Goal: Transaction & Acquisition: Purchase product/service

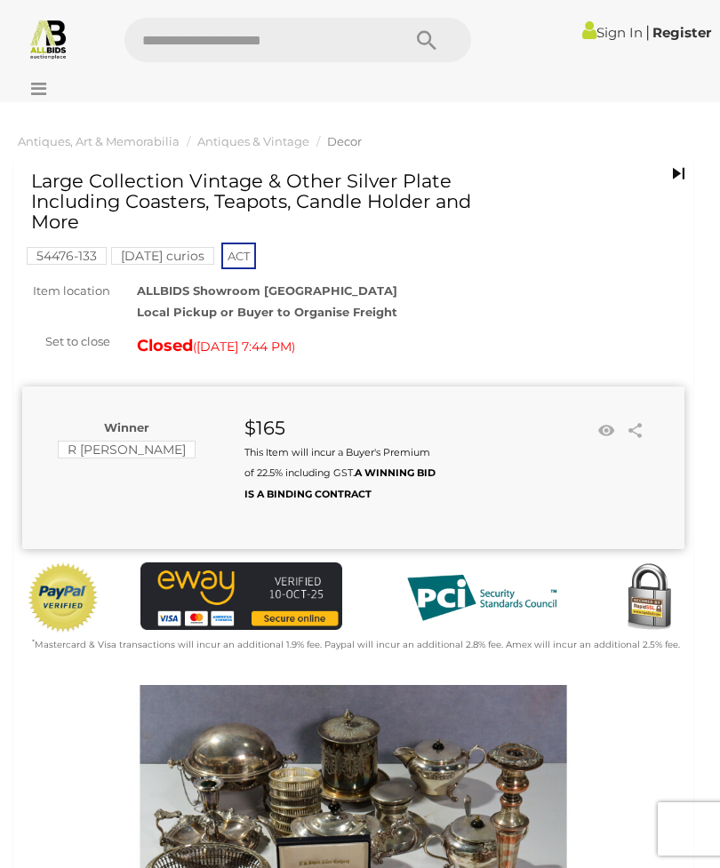
click at [554, 275] on div "Large Collection Vintage & Other Silver Plate Including Coasters, Teapots, Cand…" at bounding box center [353, 413] width 662 height 484
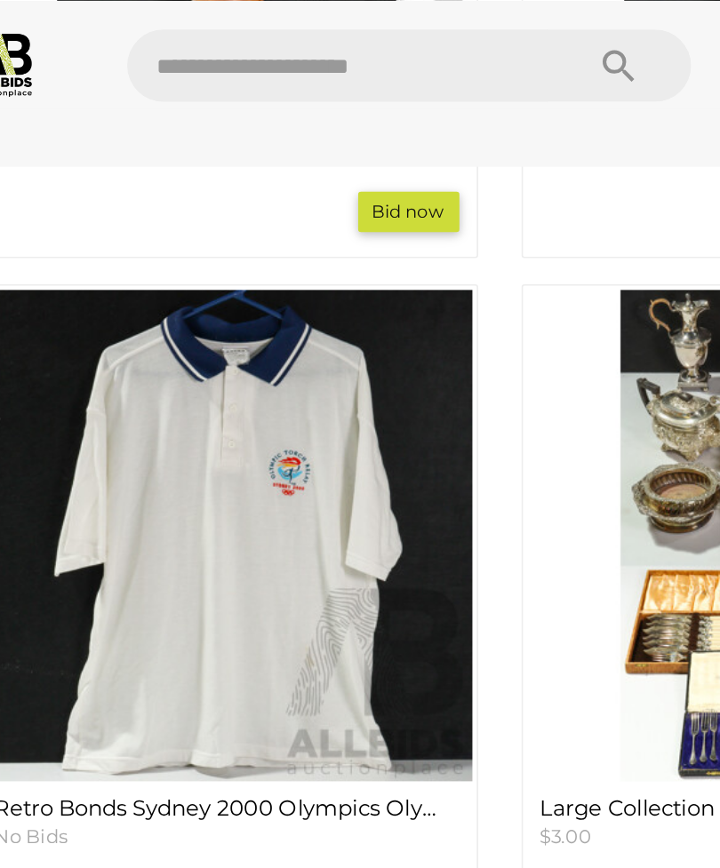
scroll to position [1471, 0]
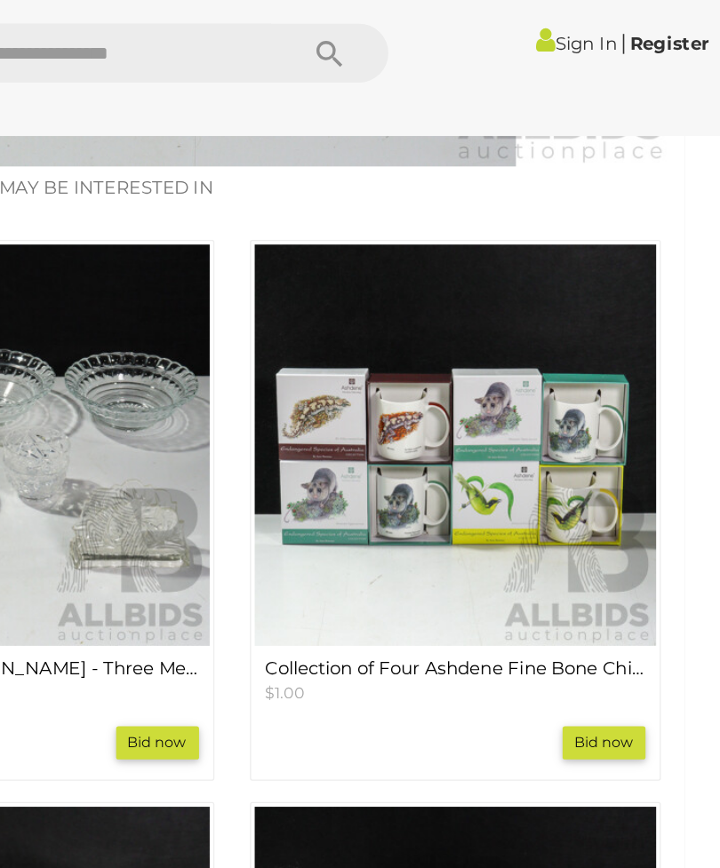
scroll to position [921, 0]
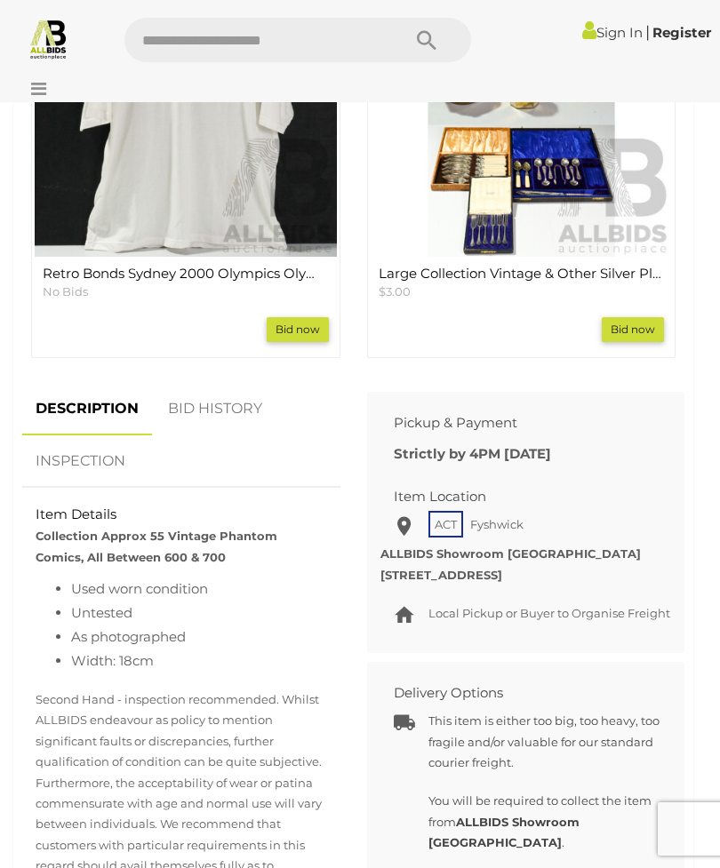
scroll to position [1677, 0]
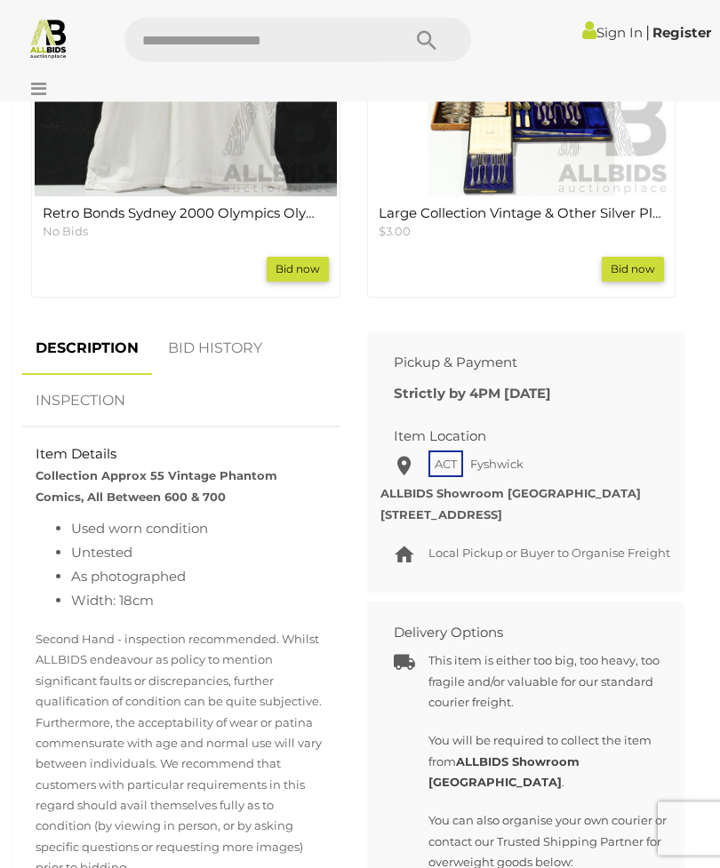
click at [222, 342] on link "BID HISTORY" at bounding box center [215, 349] width 121 height 52
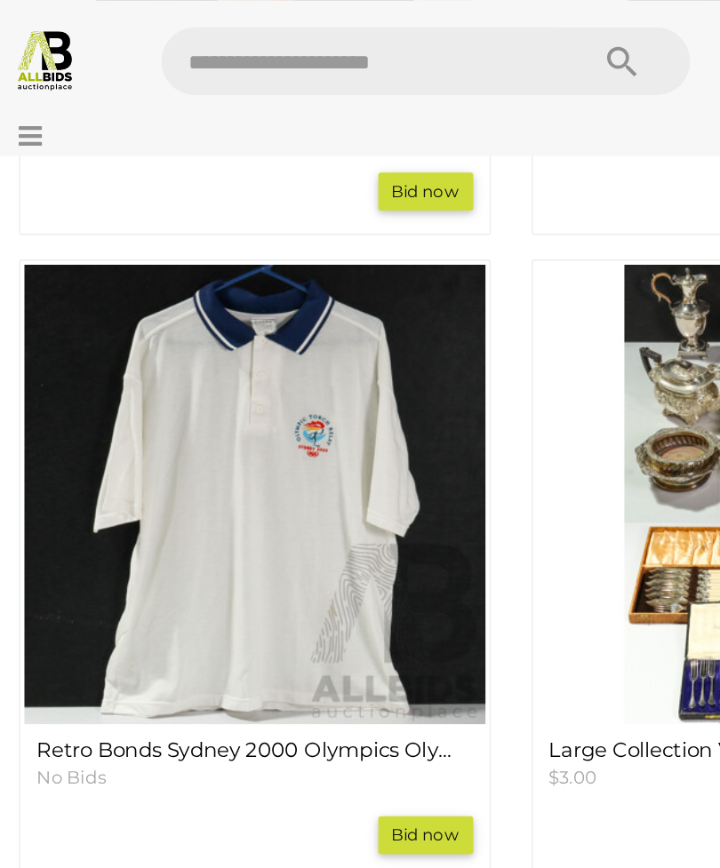
scroll to position [1379, 0]
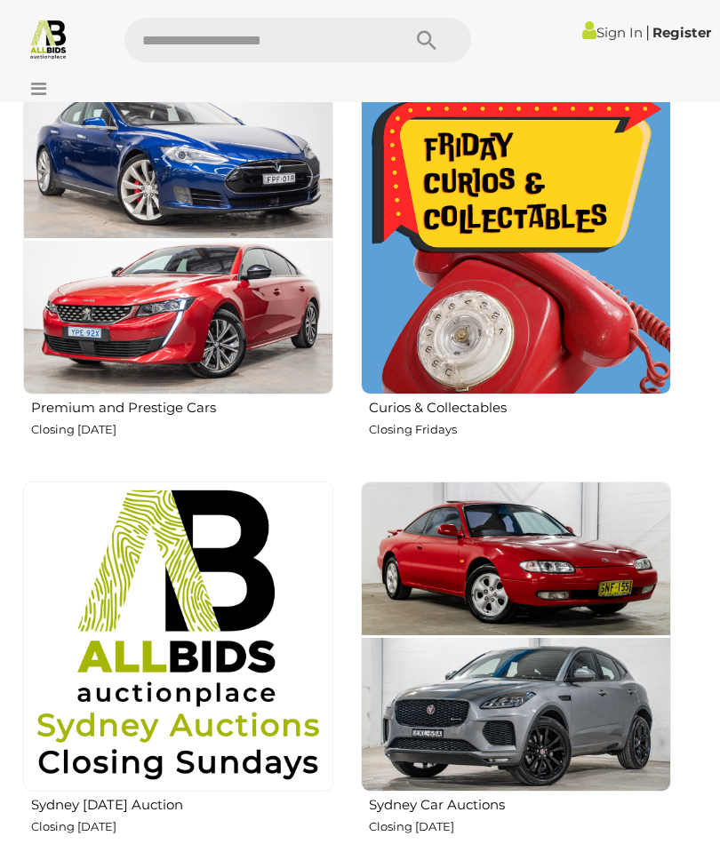
scroll to position [832, 0]
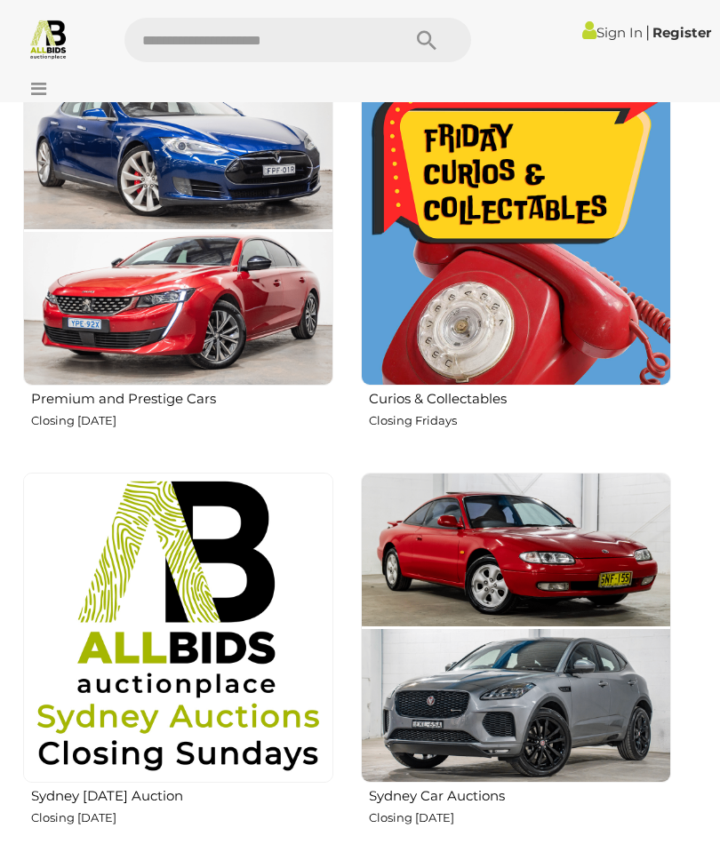
click at [535, 330] on img at bounding box center [516, 231] width 310 height 310
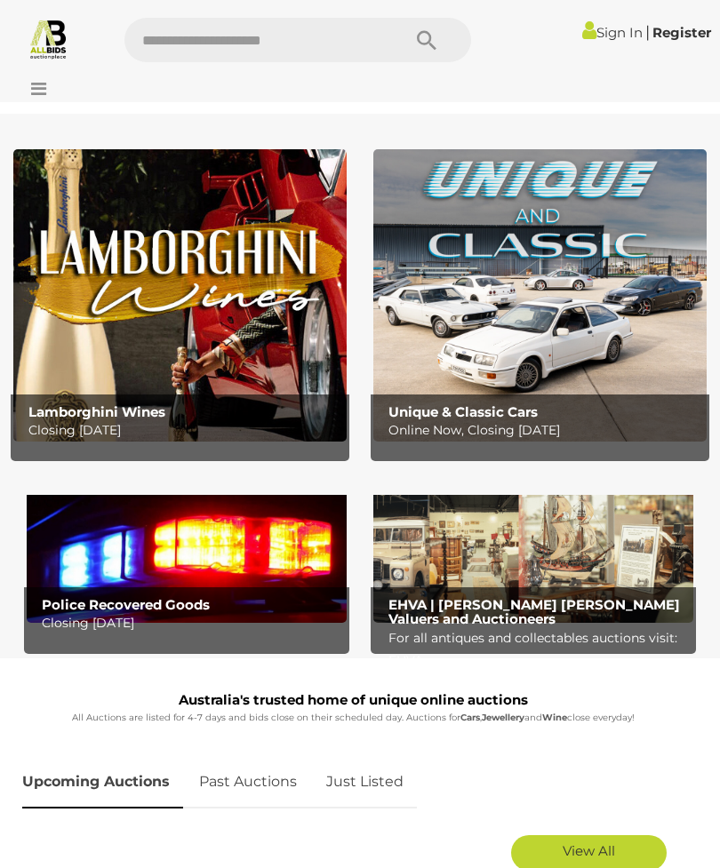
scroll to position [889, 0]
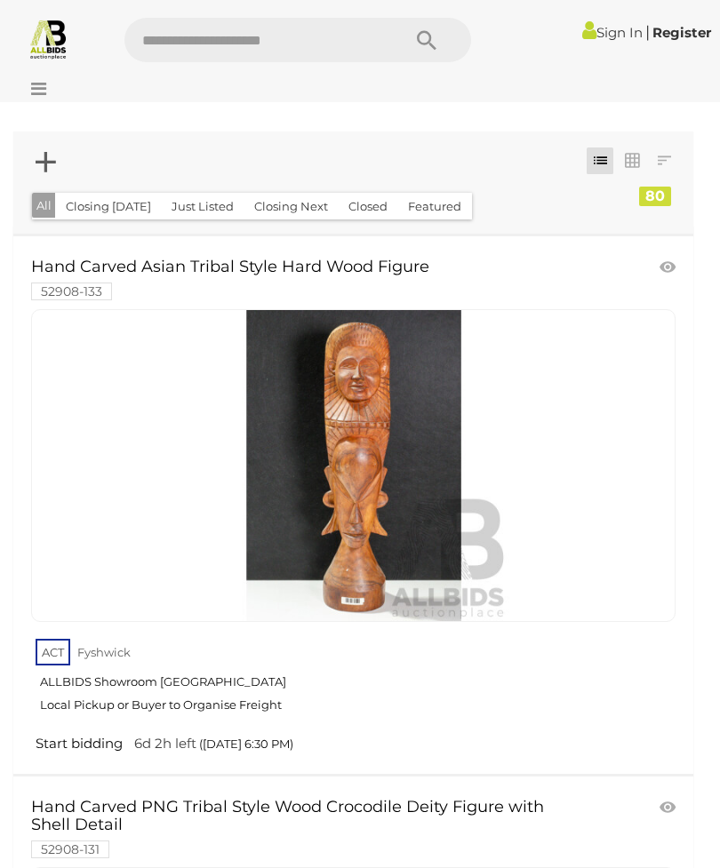
click at [371, 200] on button "Closed" at bounding box center [368, 207] width 60 height 28
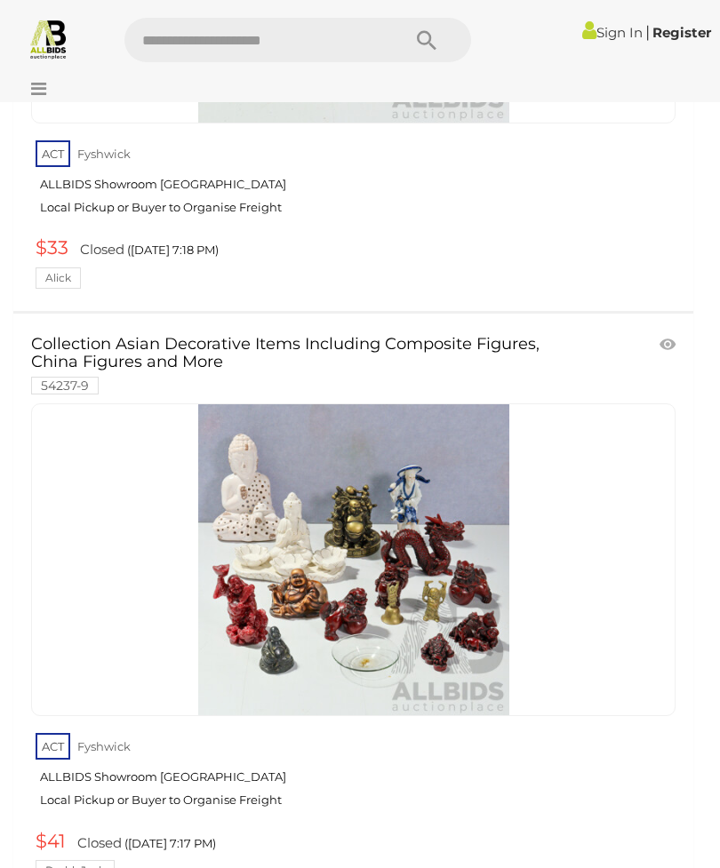
scroll to position [14237, 0]
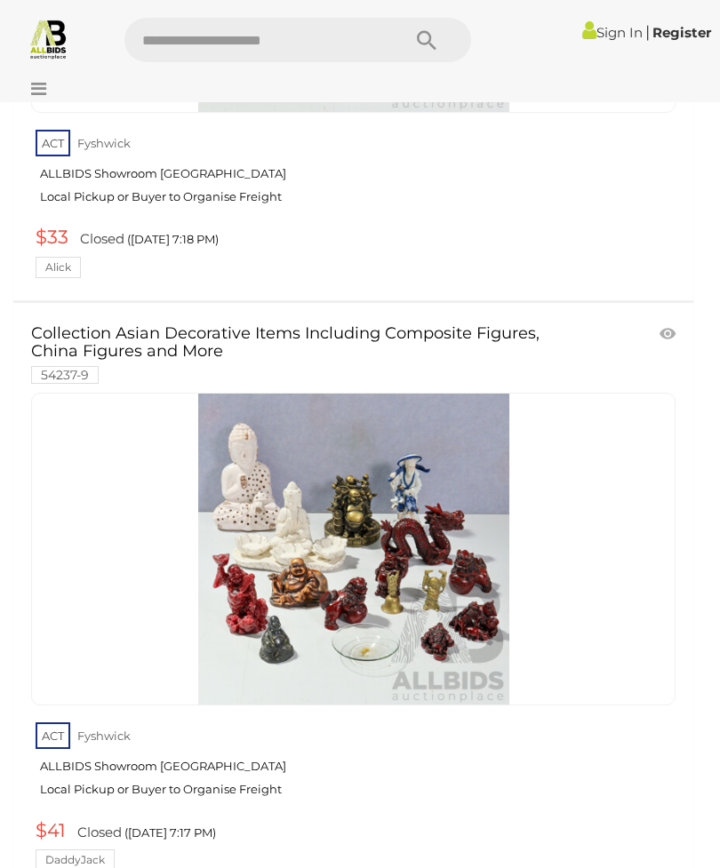
click at [588, 517] on div at bounding box center [353, 549] width 644 height 313
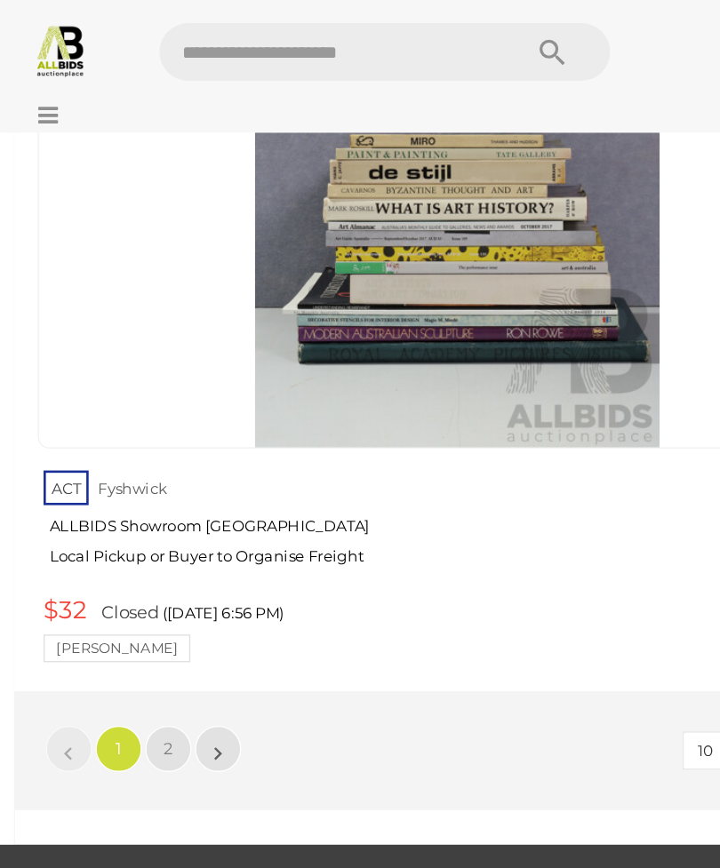
scroll to position [29355, 0]
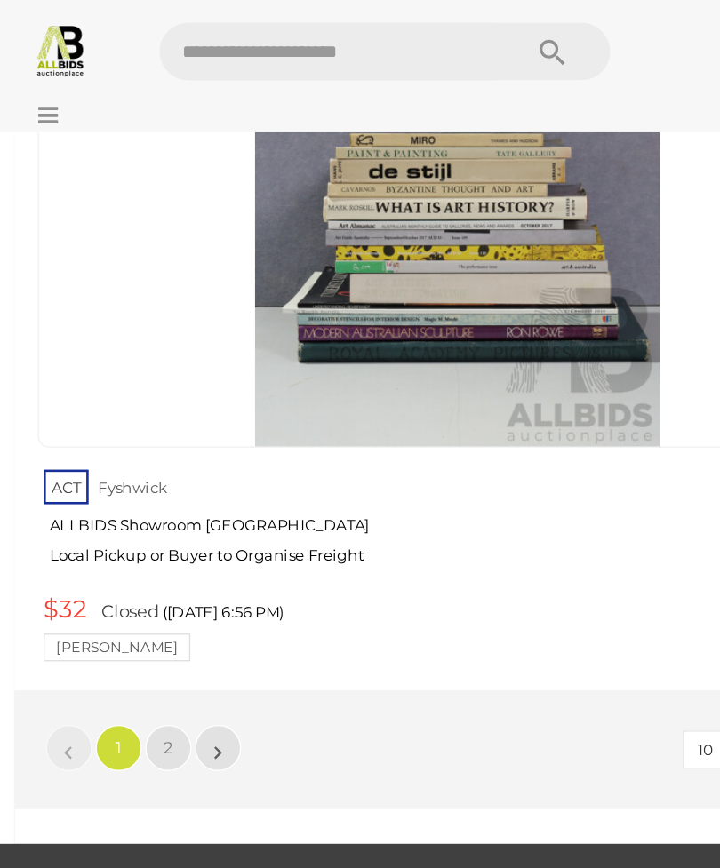
click at [122, 558] on link "2" at bounding box center [132, 576] width 36 height 36
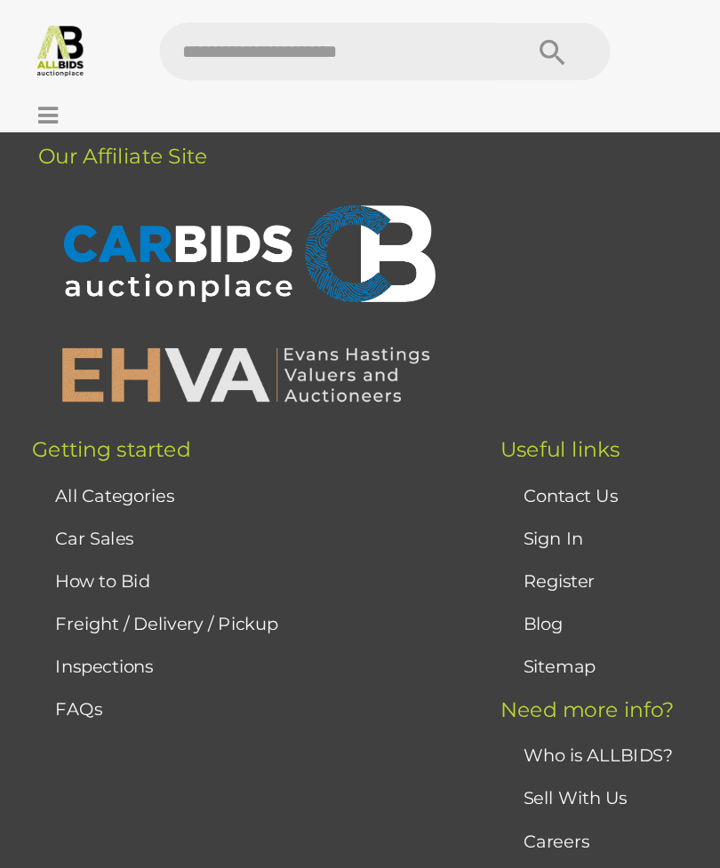
scroll to position [54, 0]
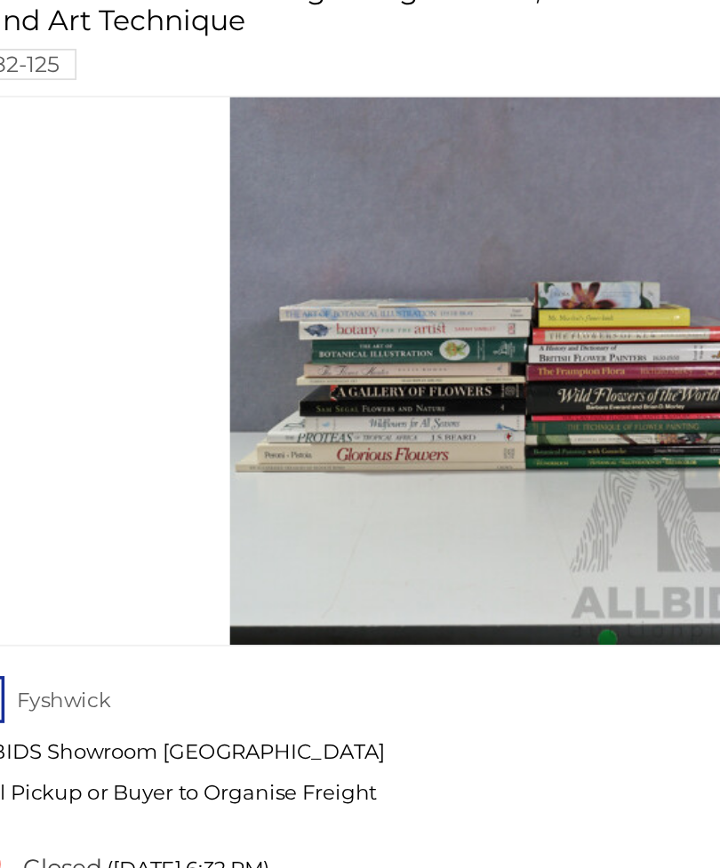
scroll to position [19218, 0]
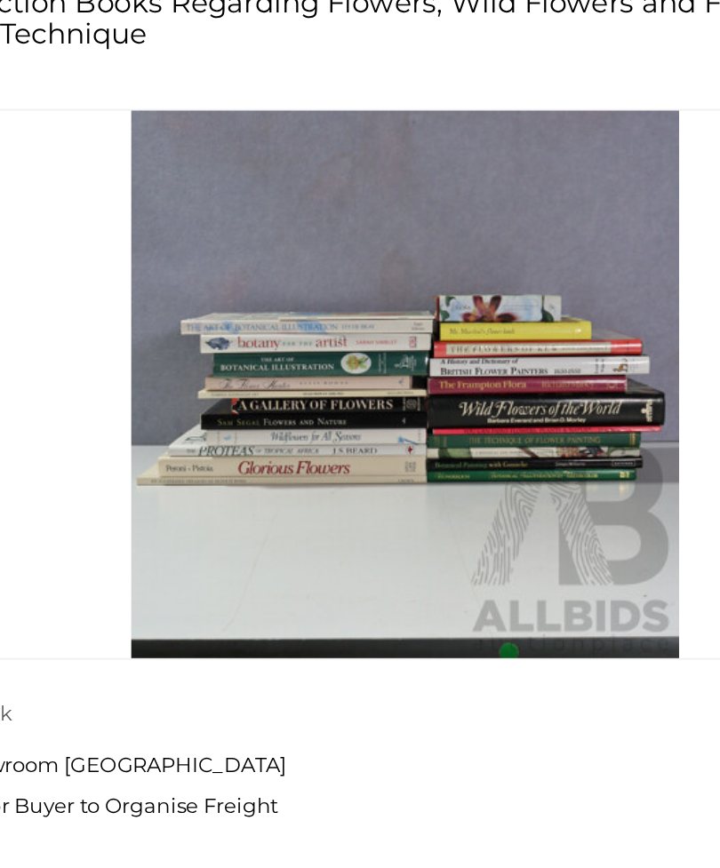
click at [390, 724] on link "ACT [GEOGRAPHIC_DATA] ALLBIDS Showroom [GEOGRAPHIC_DATA] Local Pickup or Buyer …" at bounding box center [356, 770] width 640 height 92
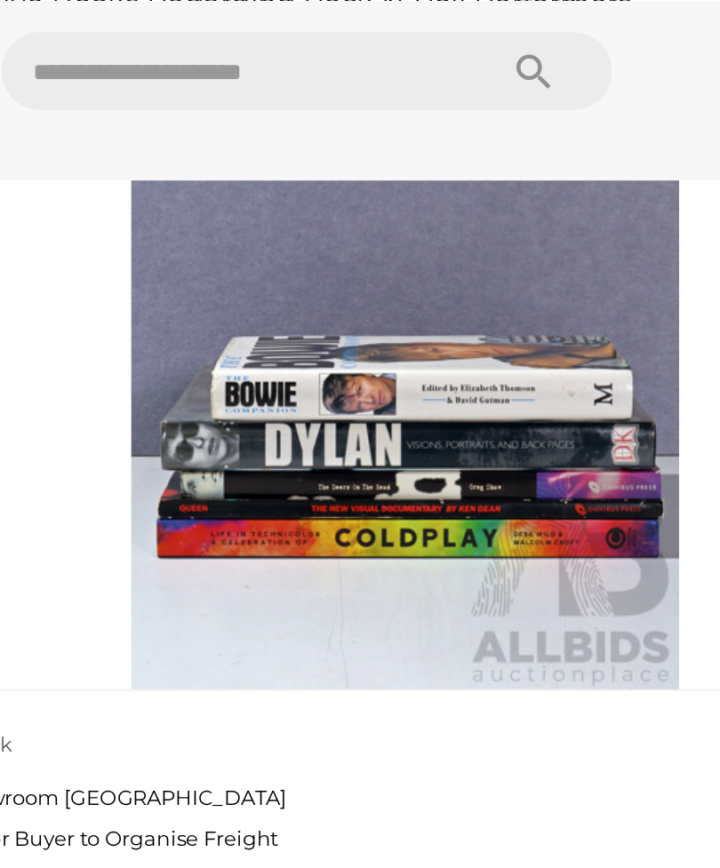
scroll to position [20722, 0]
